Goal: Information Seeking & Learning: Check status

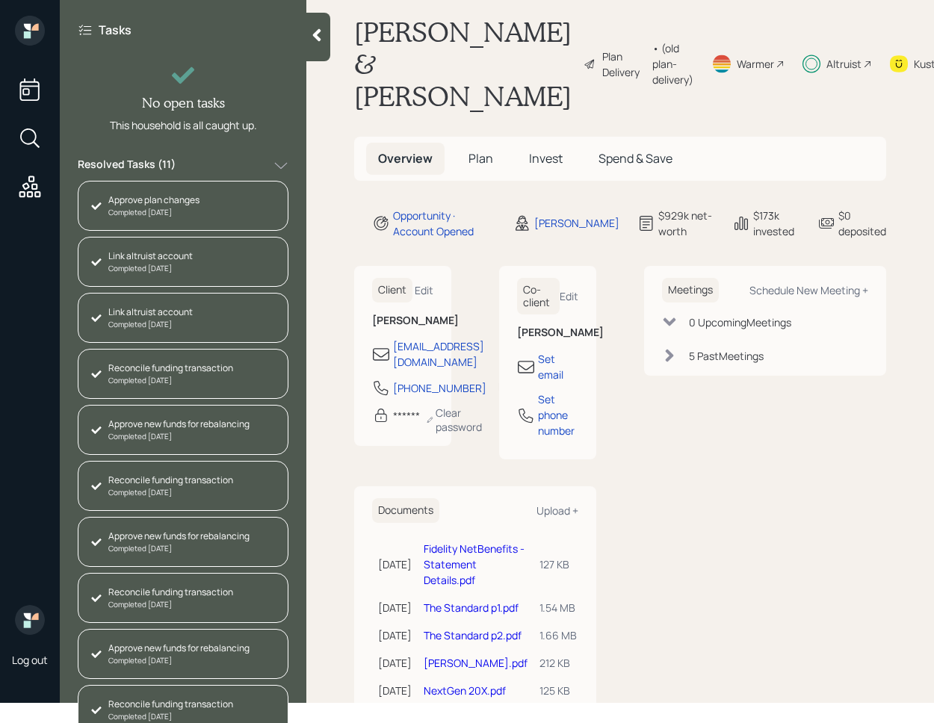
scroll to position [4, 0]
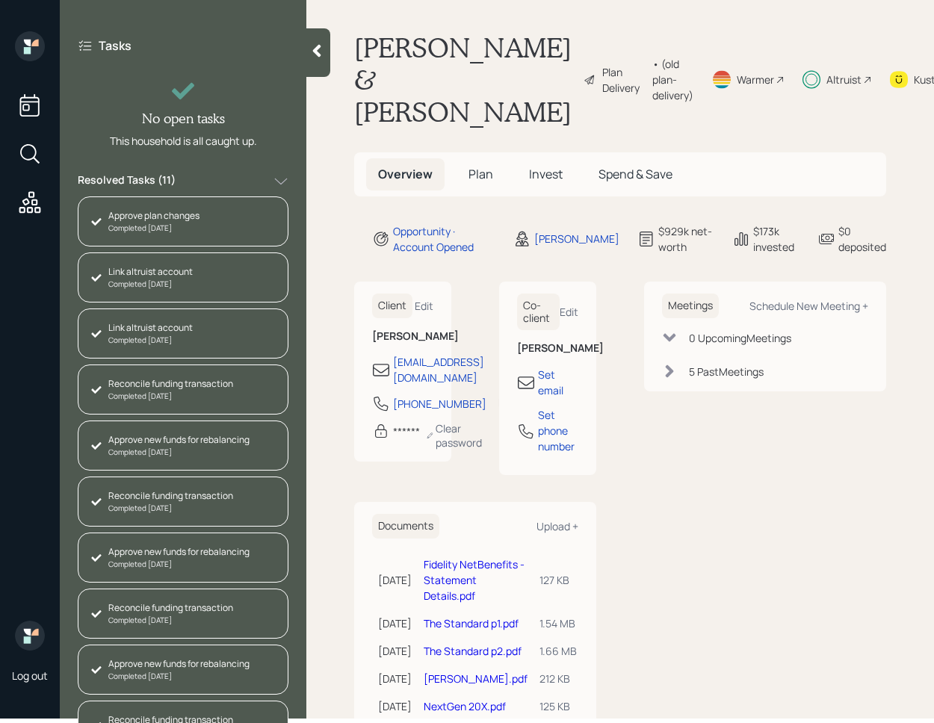
click at [319, 54] on icon at bounding box center [317, 51] width 8 height 13
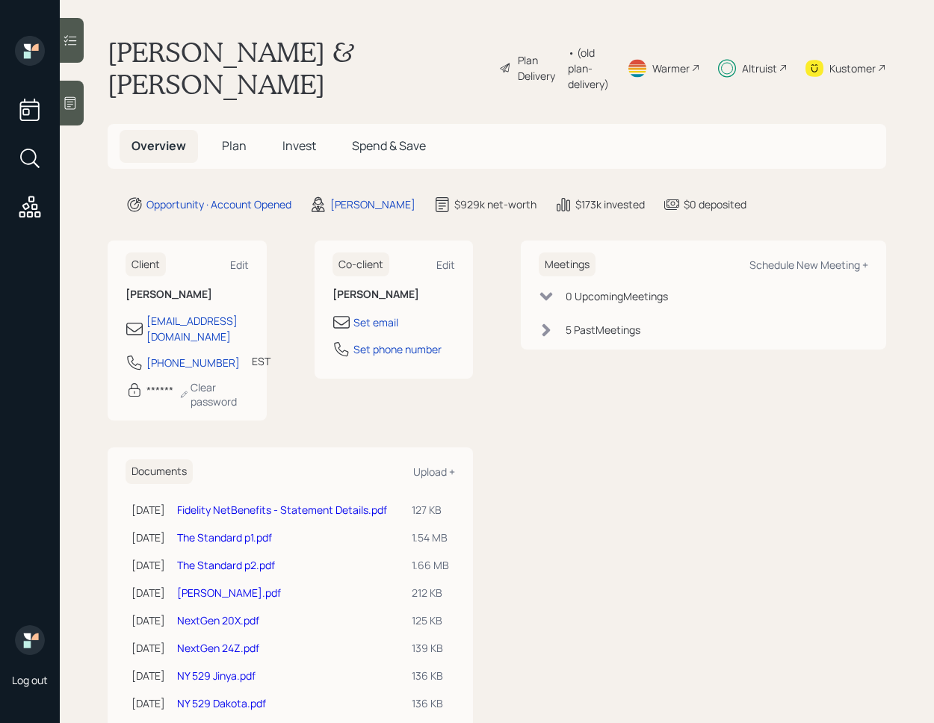
click at [303, 143] on span "Invest" at bounding box center [299, 145] width 34 height 16
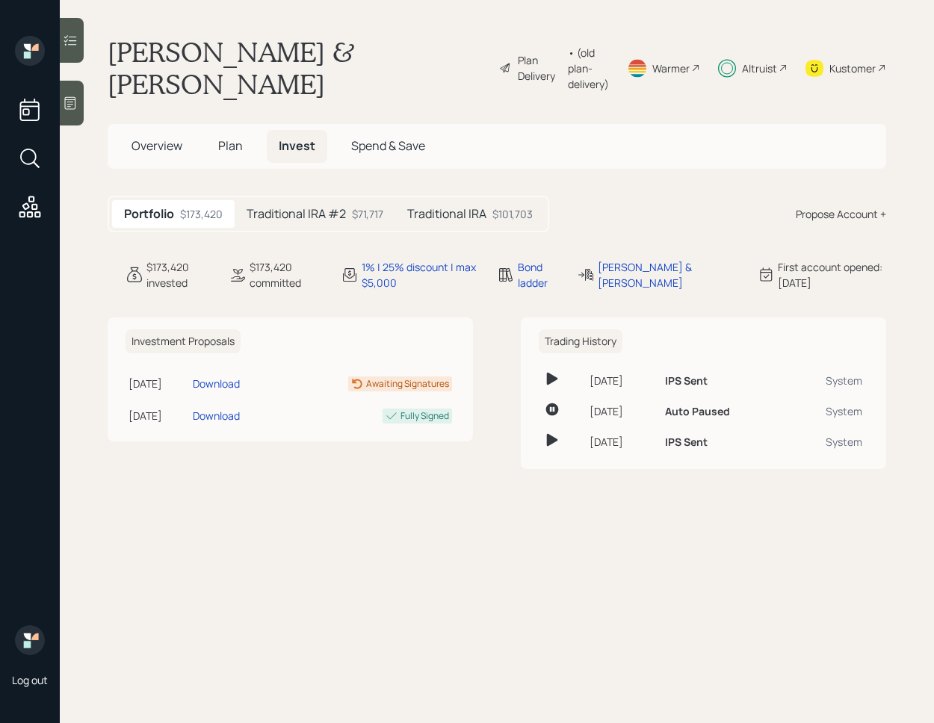
click at [343, 216] on h5 "Traditional IRA #2" at bounding box center [295, 214] width 99 height 14
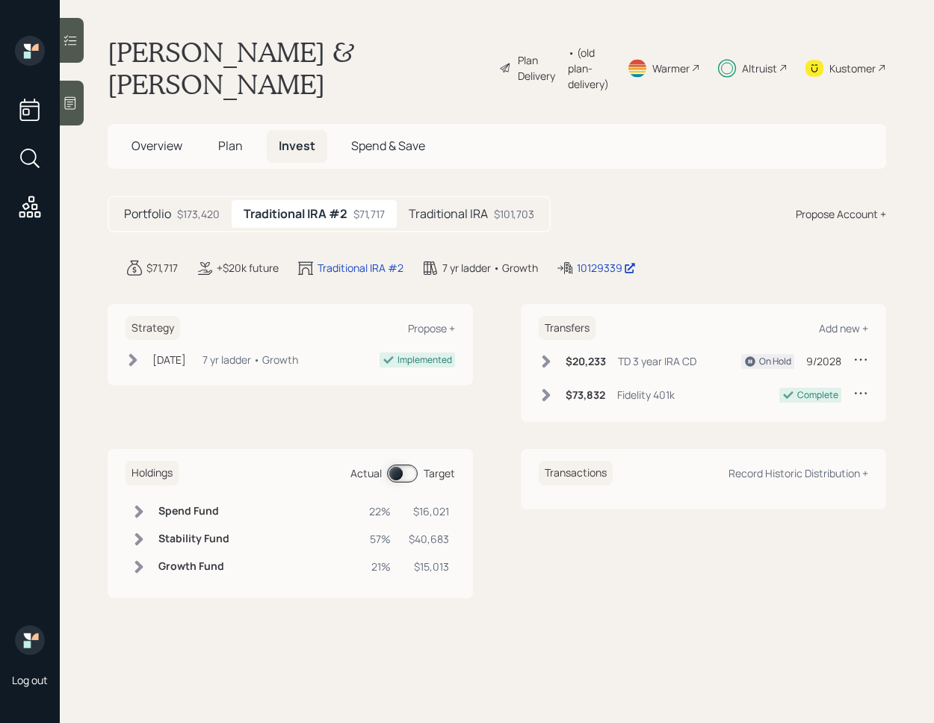
click at [434, 217] on h5 "Traditional IRA" at bounding box center [448, 214] width 79 height 14
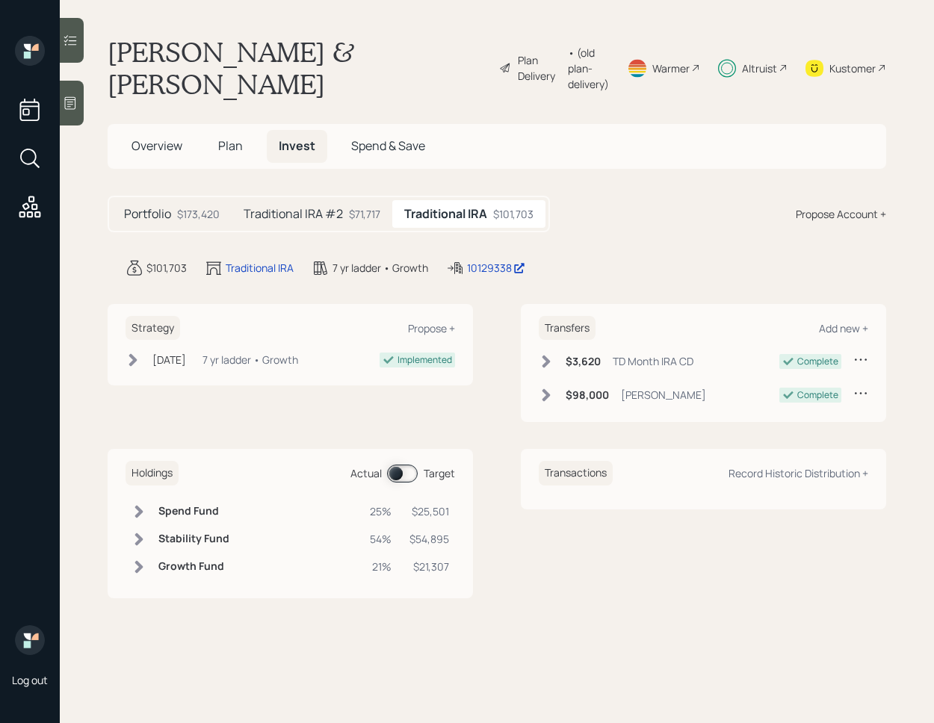
click at [370, 214] on div "$71,717" at bounding box center [364, 214] width 31 height 16
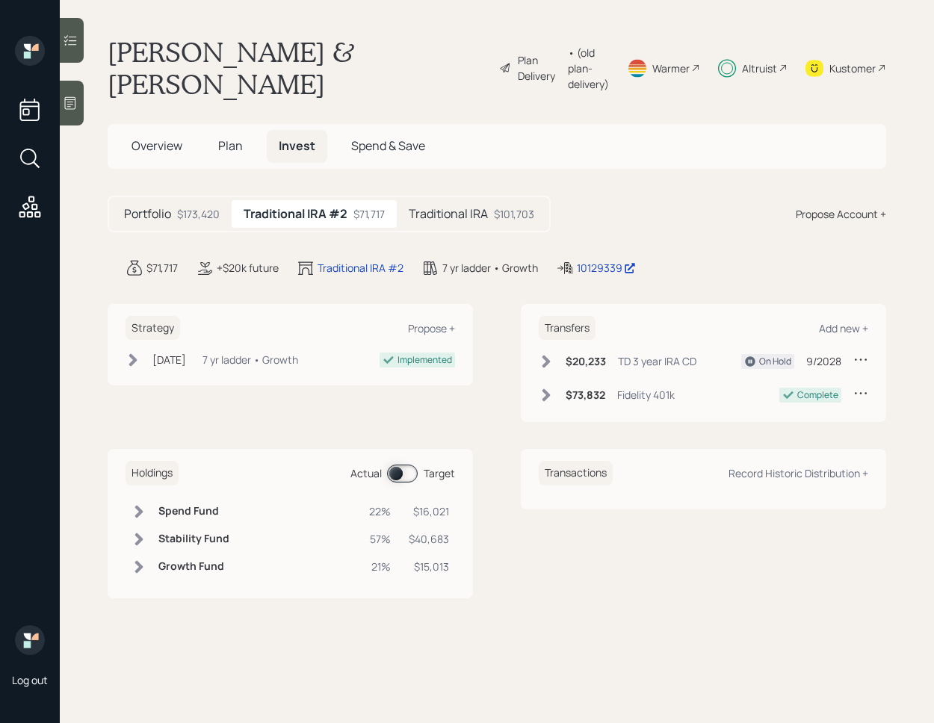
click at [135, 361] on icon at bounding box center [133, 360] width 8 height 13
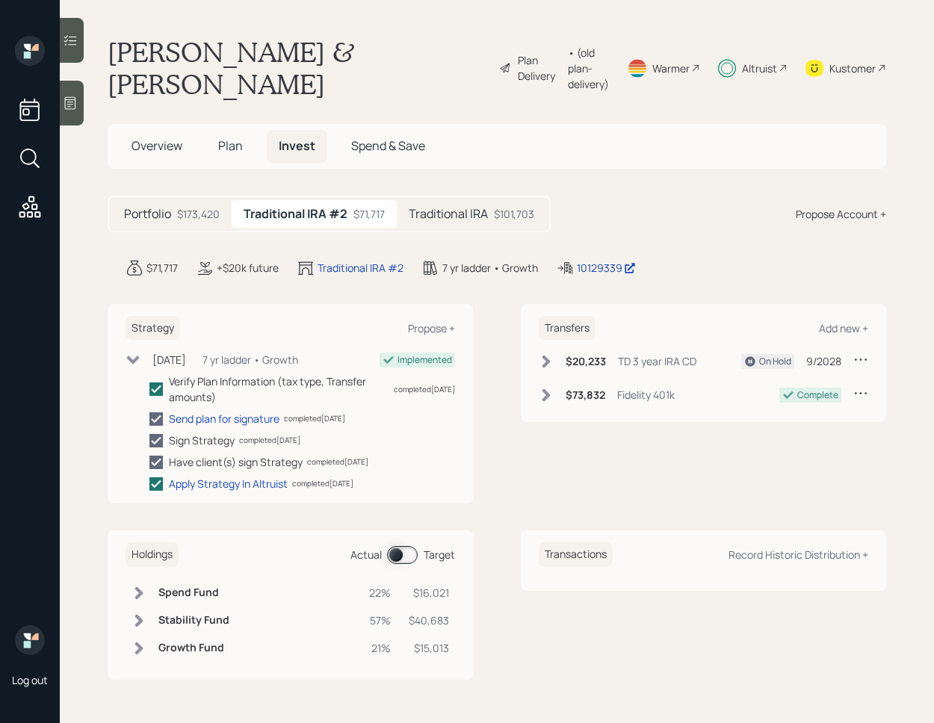
click at [543, 357] on icon at bounding box center [546, 362] width 8 height 13
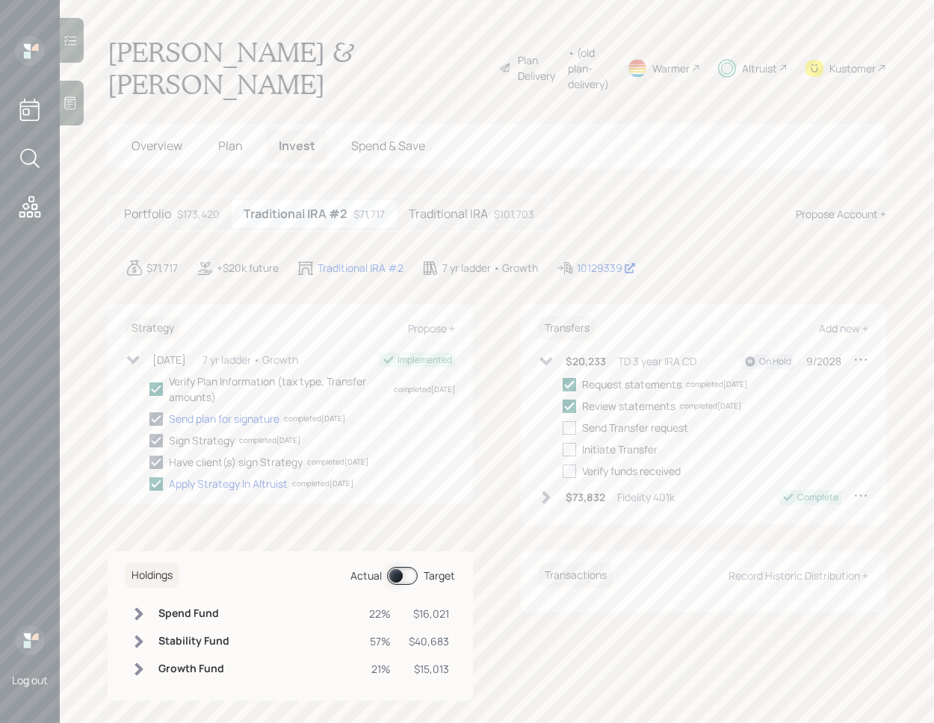
click at [543, 357] on icon at bounding box center [545, 361] width 15 height 15
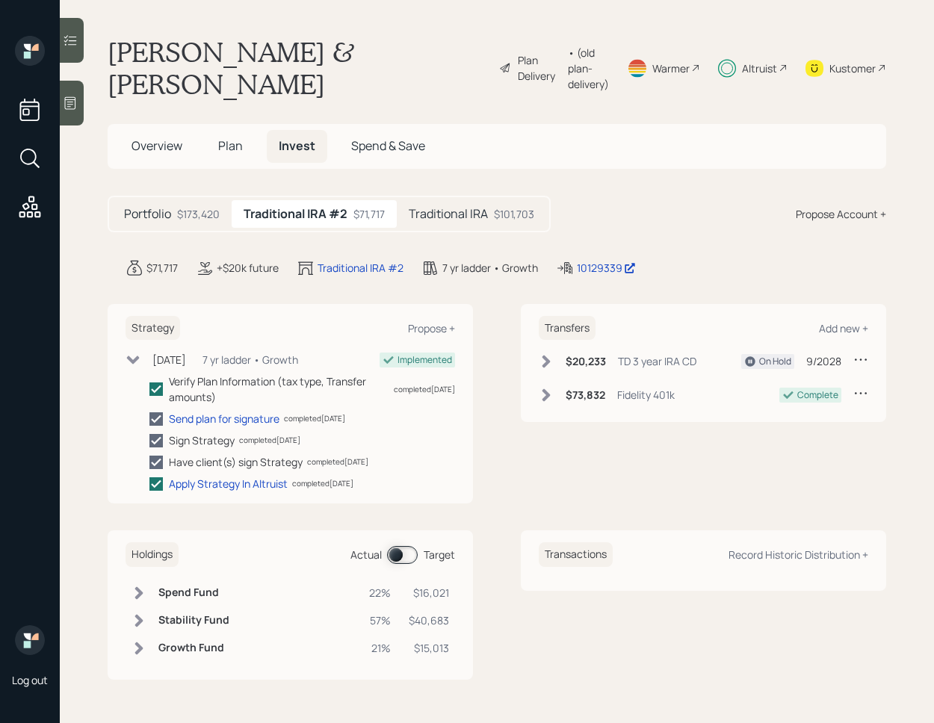
click at [547, 394] on icon at bounding box center [546, 395] width 8 height 13
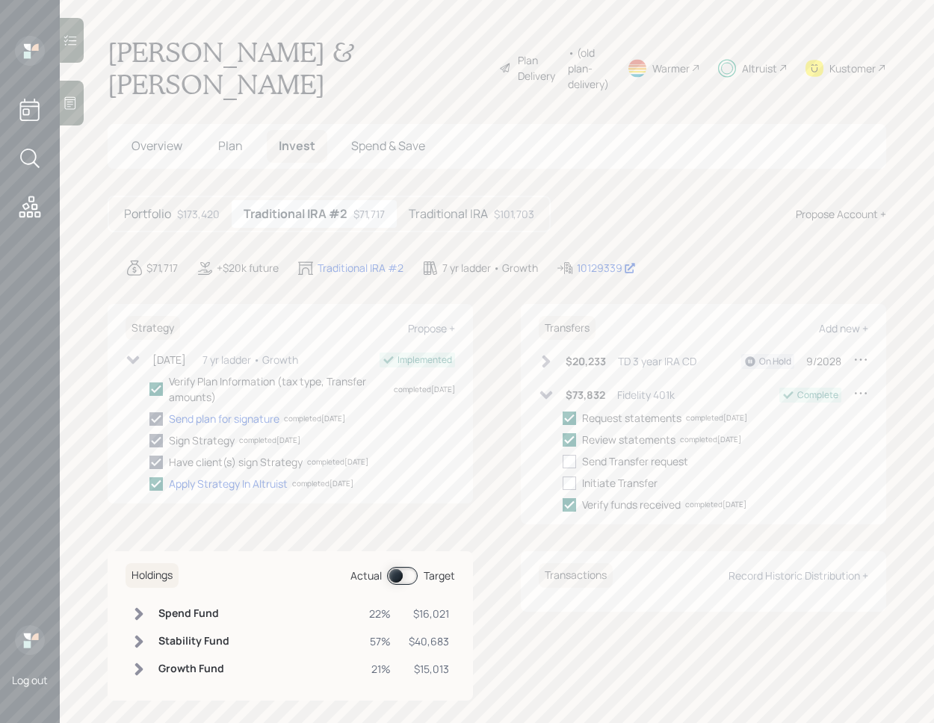
click at [547, 394] on icon at bounding box center [545, 395] width 15 height 15
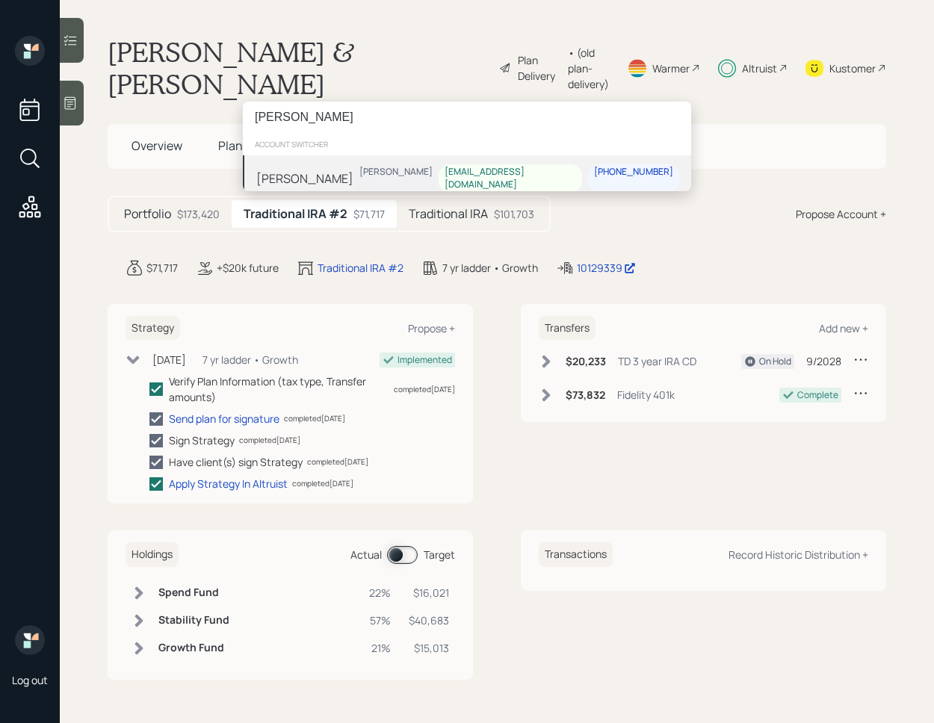
type input "[PERSON_NAME]"
click at [353, 175] on div "Lisa Joyner James DiStasi lkmjoyner@gmail.com 832-754-8820" at bounding box center [467, 178] width 448 height 46
